Goal: Task Accomplishment & Management: Complete application form

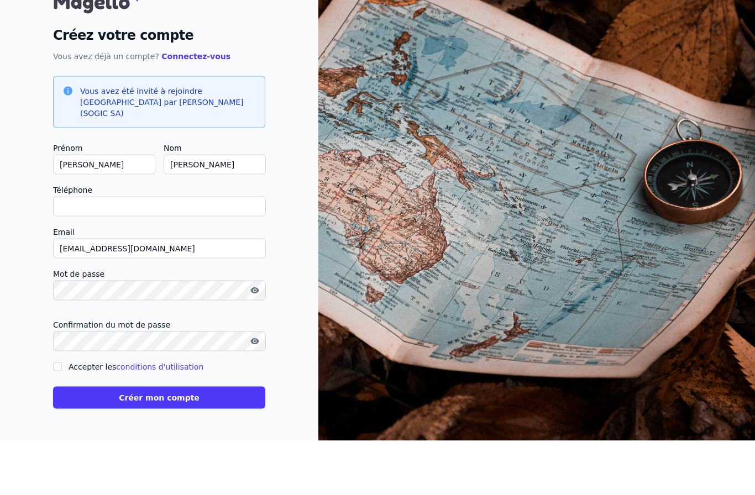
click at [72, 251] on input "Téléphone" at bounding box center [159, 261] width 213 height 20
type input "0"
checkbox input "false"
type input "0472751807"
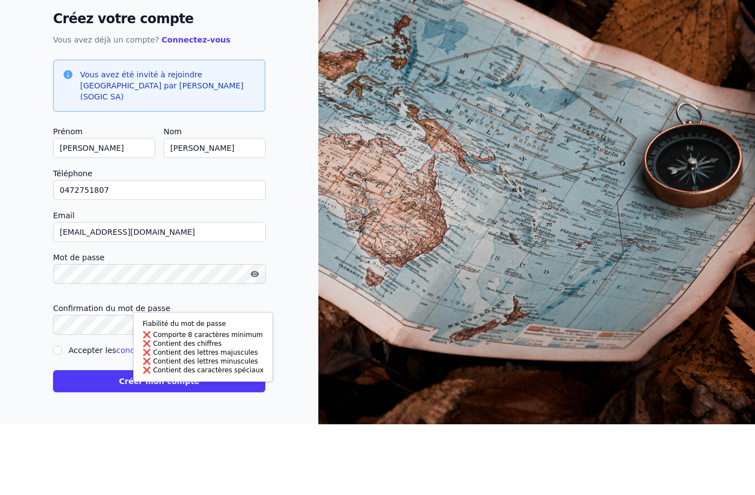
scroll to position [45, 0]
click at [79, 441] on button "Créer mon compte" at bounding box center [159, 452] width 212 height 22
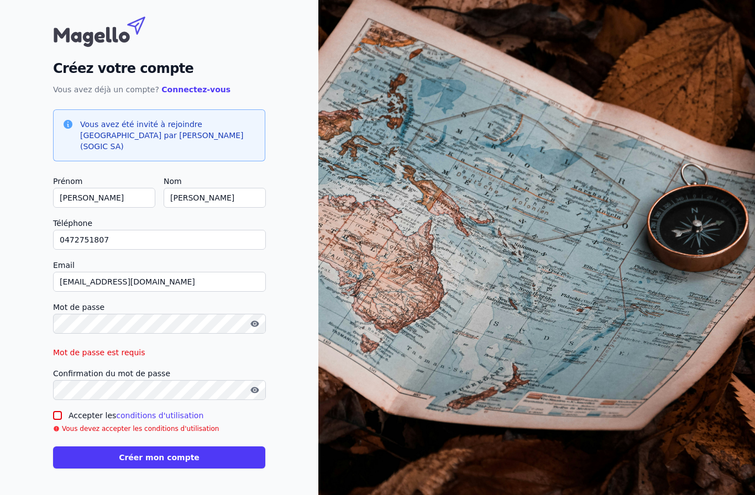
click at [82, 446] on button "Créer mon compte" at bounding box center [159, 457] width 212 height 22
click at [97, 119] on h3 "Vous avez été invité à rejoindre Magello par Philippe SCHMETS (SOGIC SA)" at bounding box center [168, 135] width 176 height 33
click at [95, 446] on button "Créer mon compte" at bounding box center [159, 457] width 212 height 22
click at [58, 411] on input "Accepter les conditions d'utilisation" at bounding box center [57, 415] width 9 height 9
checkbox input "true"
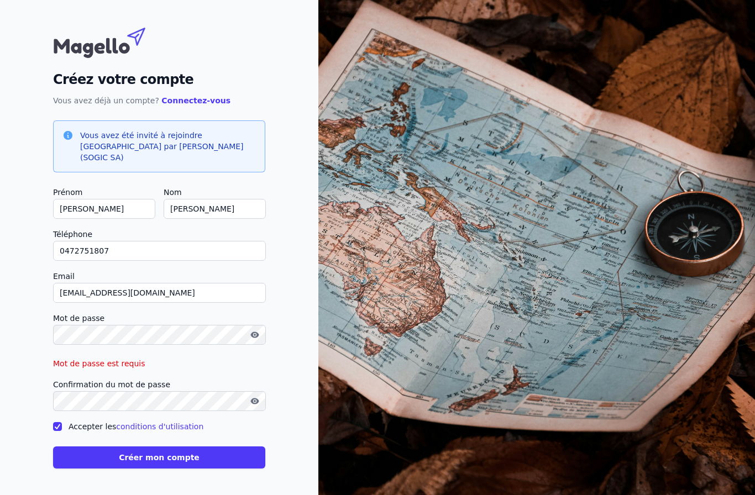
click at [86, 446] on button "Créer mon compte" at bounding box center [159, 457] width 212 height 22
click at [99, 446] on button "Créer mon compte" at bounding box center [159, 457] width 212 height 22
click at [214, 446] on button "Créer mon compte" at bounding box center [159, 457] width 212 height 22
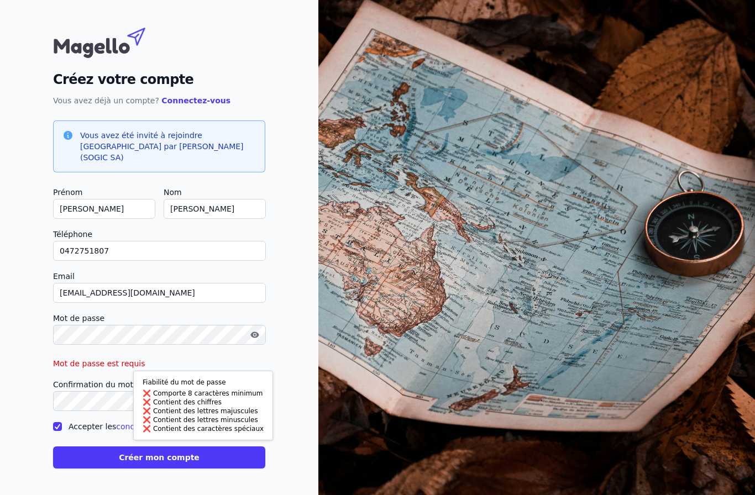
click at [656, 302] on img at bounding box center [536, 245] width 436 height 499
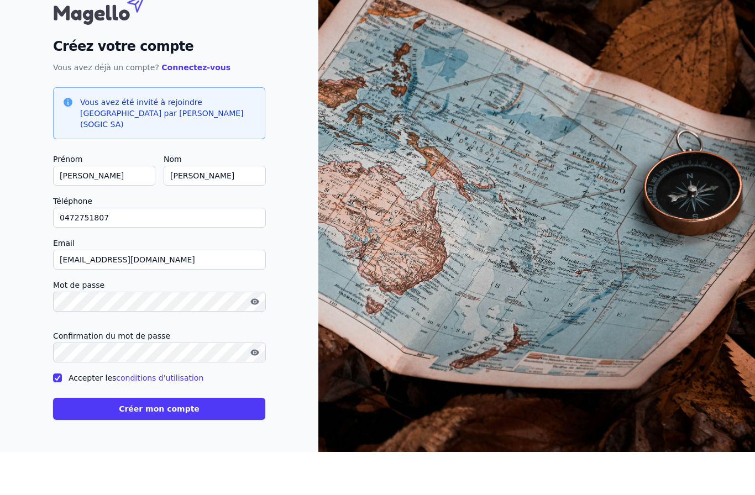
click at [229, 441] on button "Créer mon compte" at bounding box center [159, 452] width 212 height 22
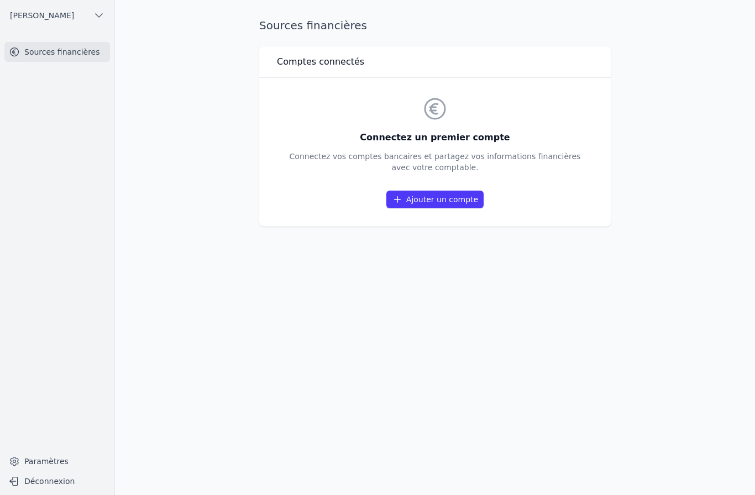
click at [17, 8] on button "[PERSON_NAME]" at bounding box center [57, 16] width 106 height 18
click at [38, 80] on span "[PERSON_NAME]" at bounding box center [61, 85] width 64 height 11
click at [447, 191] on link "Ajouter un compte" at bounding box center [434, 200] width 97 height 18
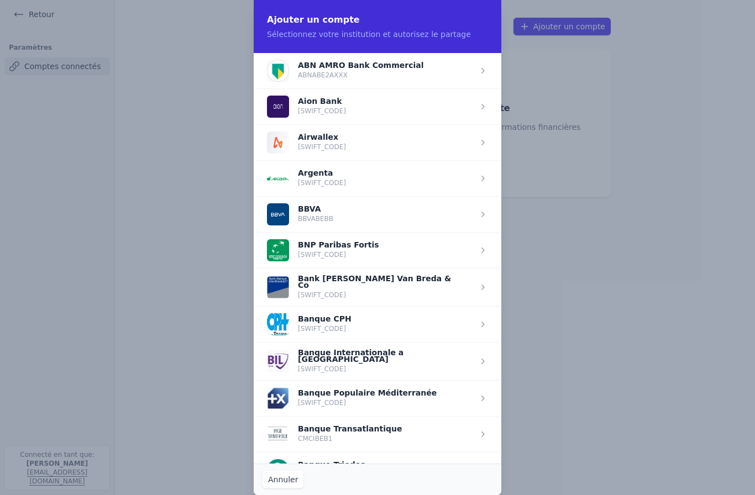
click at [359, 181] on span "button" at bounding box center [378, 178] width 248 height 36
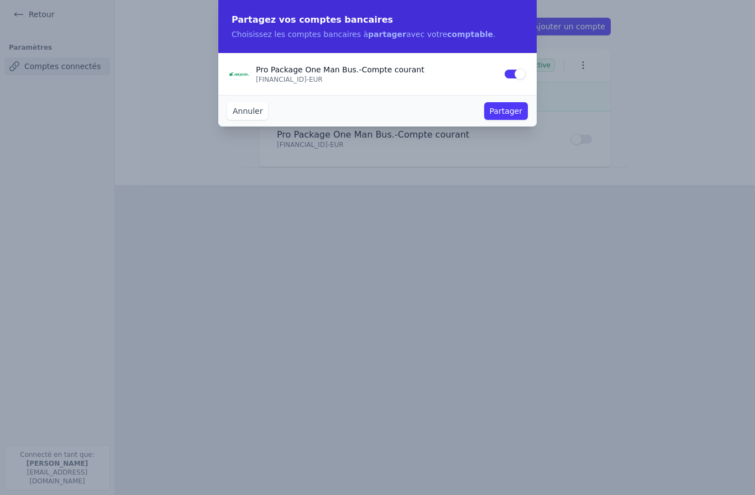
click at [515, 108] on button "Partager" at bounding box center [506, 111] width 44 height 18
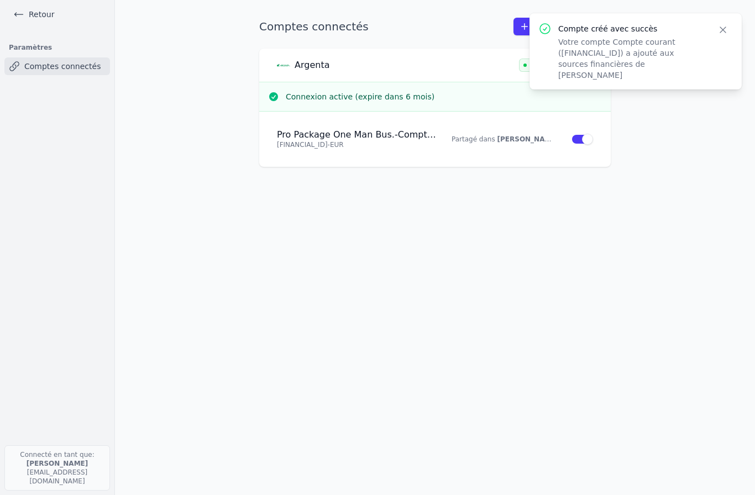
click at [644, 241] on main "Comptes connectés Ajouter un compte [GEOGRAPHIC_DATA] Active Connexion active (…" at bounding box center [377, 247] width 755 height 495
click at [730, 23] on button "Close" at bounding box center [723, 29] width 20 height 15
